Goal: Task Accomplishment & Management: Use online tool/utility

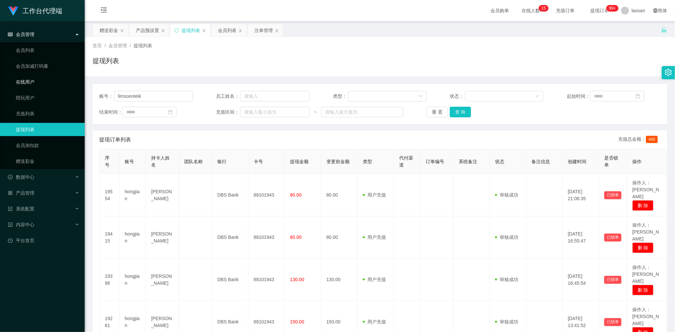
scroll to position [12, 0]
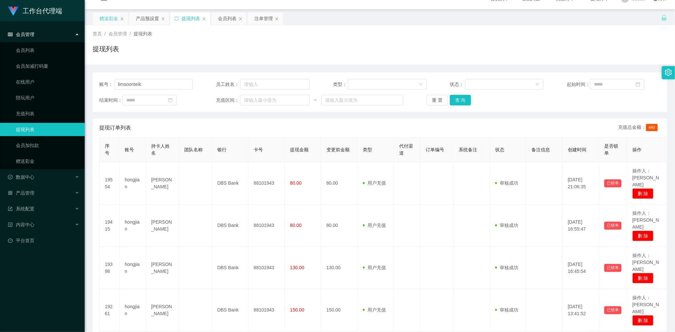
type input "limsoonteik"
click at [112, 20] on div "赠送彩金" at bounding box center [109, 18] width 19 height 13
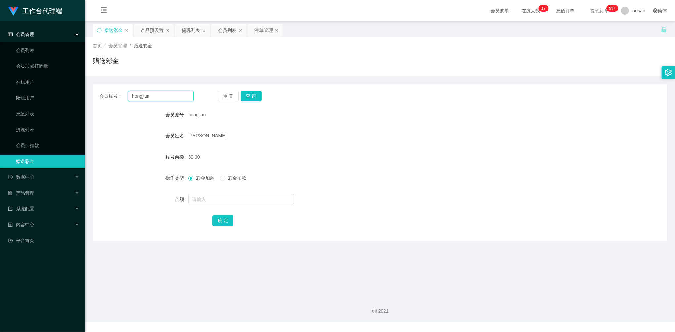
drag, startPoint x: 102, startPoint y: 97, endPoint x: 97, endPoint y: 97, distance: 5.3
click at [97, 97] on div "会员账号： hongjian 重 置 查 询" at bounding box center [380, 96] width 575 height 11
paste input "limsoonteik"
type input "limsoonteik"
click at [257, 101] on div "会员账号： limsoonteik 重 置 查 询 会员账号 hongjian 会员姓名 [PERSON_NAME] 账号余额 80.00 操作类型 彩金加款…" at bounding box center [380, 162] width 575 height 157
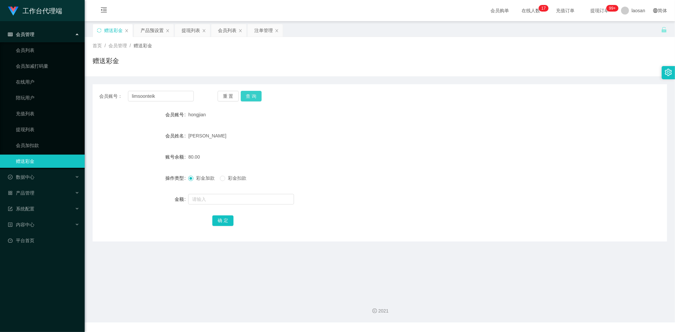
drag, startPoint x: 257, startPoint y: 101, endPoint x: 252, endPoint y: 95, distance: 7.5
click at [252, 95] on button "查 询" at bounding box center [251, 96] width 21 height 11
click at [289, 143] on form "会员账号 limsoonteik 会员姓名 [PERSON_NAME] 账号余额 0.00 操作类型 彩金加款 彩金扣款 金额 确 定" at bounding box center [380, 167] width 575 height 119
drag, startPoint x: 233, startPoint y: 193, endPoint x: 236, endPoint y: 199, distance: 7.0
click at [233, 193] on div at bounding box center [355, 199] width 335 height 13
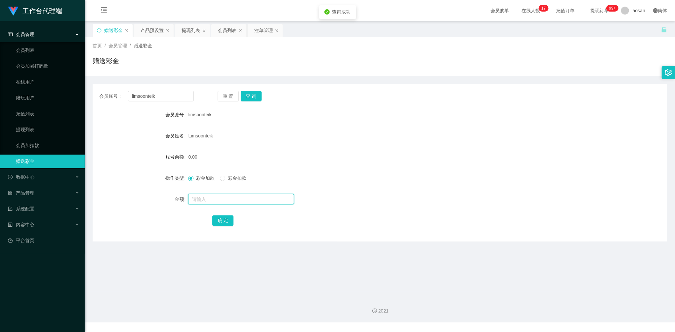
click at [225, 204] on input "text" at bounding box center [241, 199] width 106 height 11
type input "500"
click at [221, 219] on button "确 定" at bounding box center [222, 221] width 21 height 11
